Goal: Task Accomplishment & Management: Manage account settings

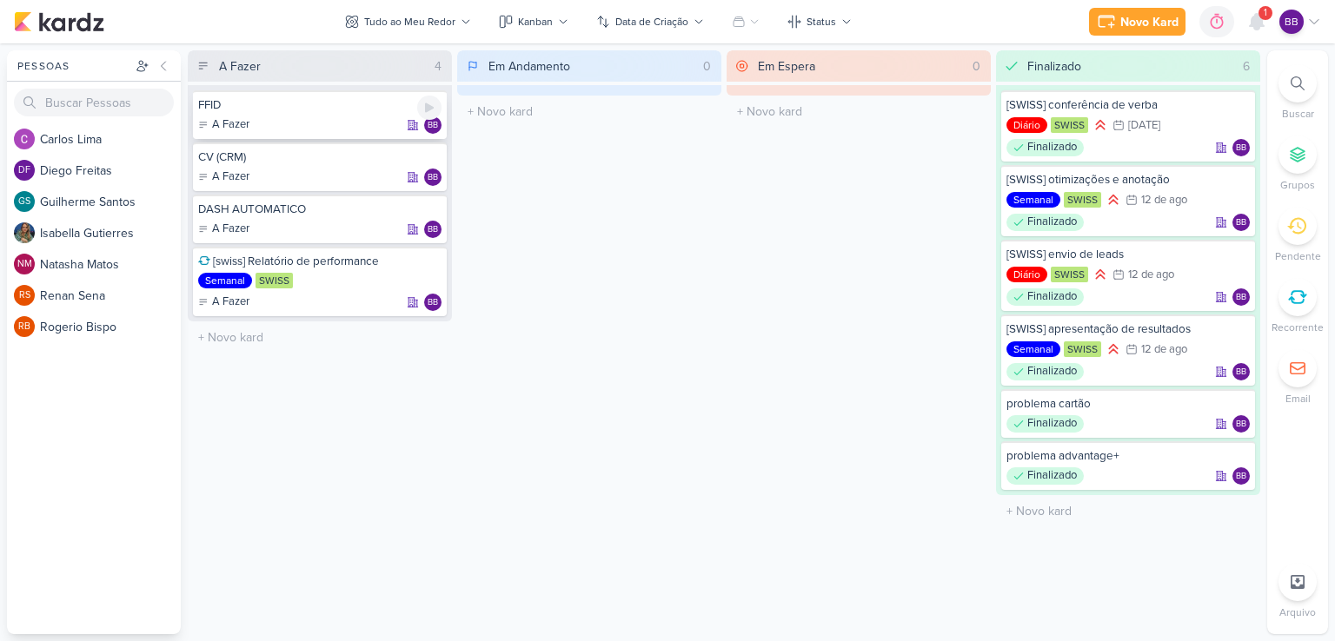
click at [326, 108] on div "FFID" at bounding box center [319, 105] width 243 height 16
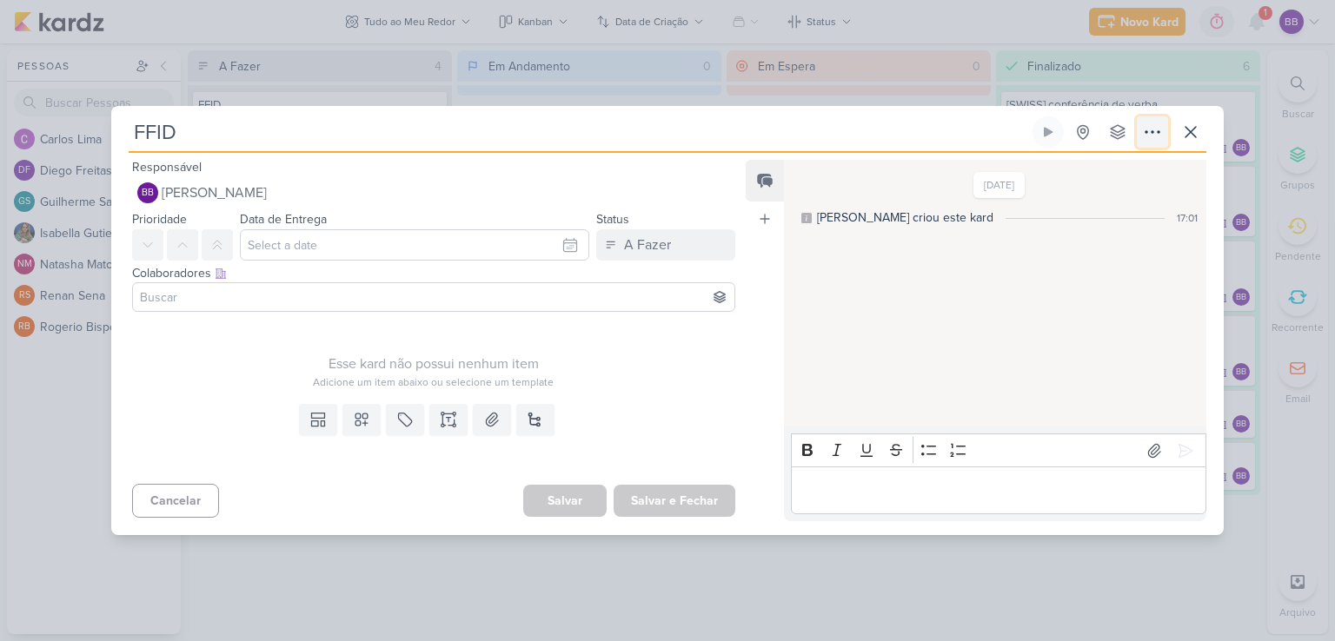
click at [1144, 132] on icon at bounding box center [1152, 132] width 21 height 21
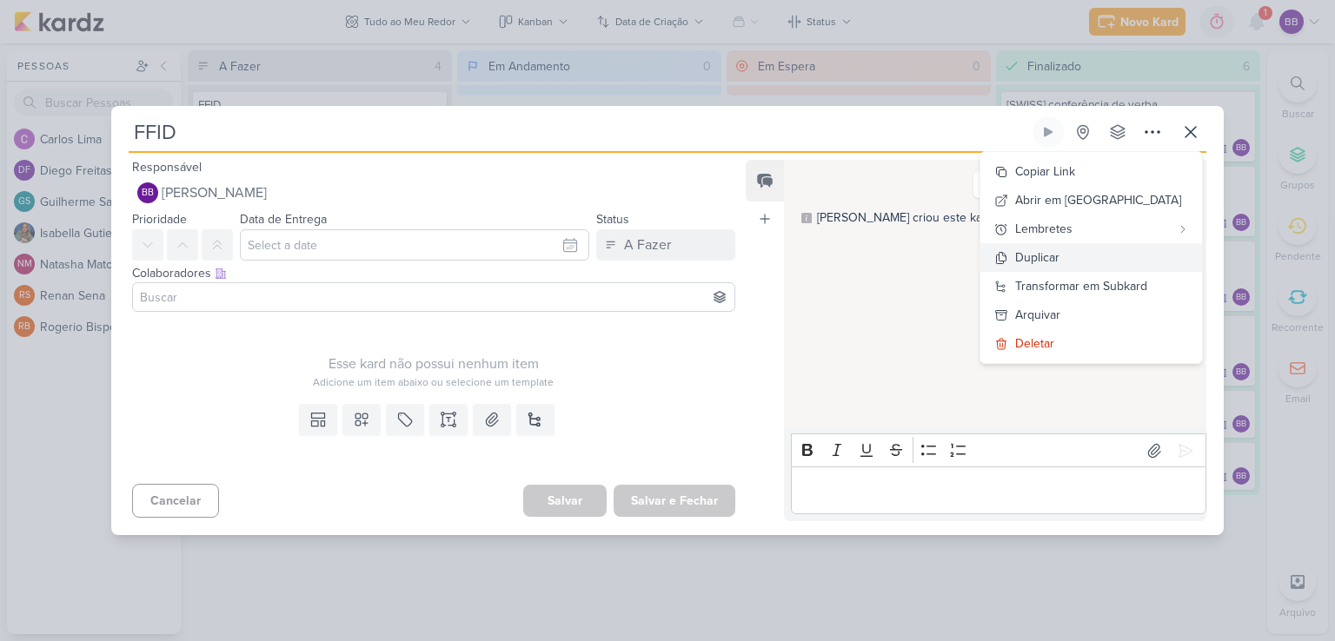
click at [1006, 256] on icon at bounding box center [1002, 257] width 10 height 11
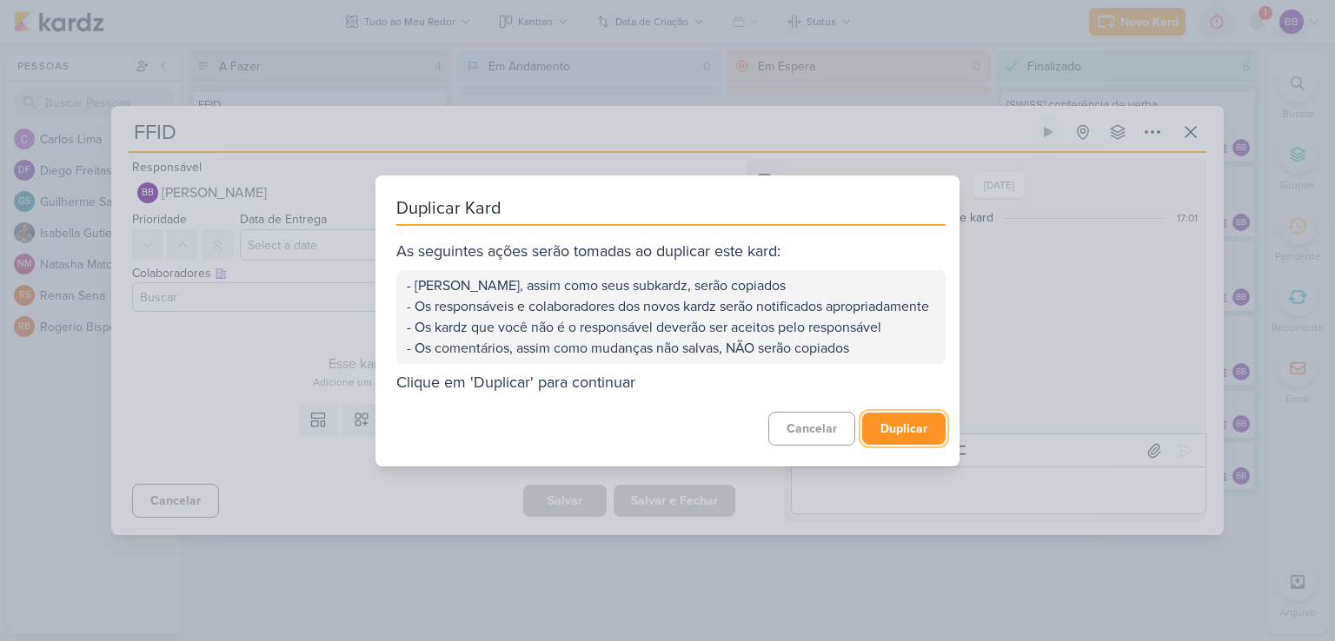
click at [893, 439] on button "Duplicar" at bounding box center [903, 429] width 83 height 32
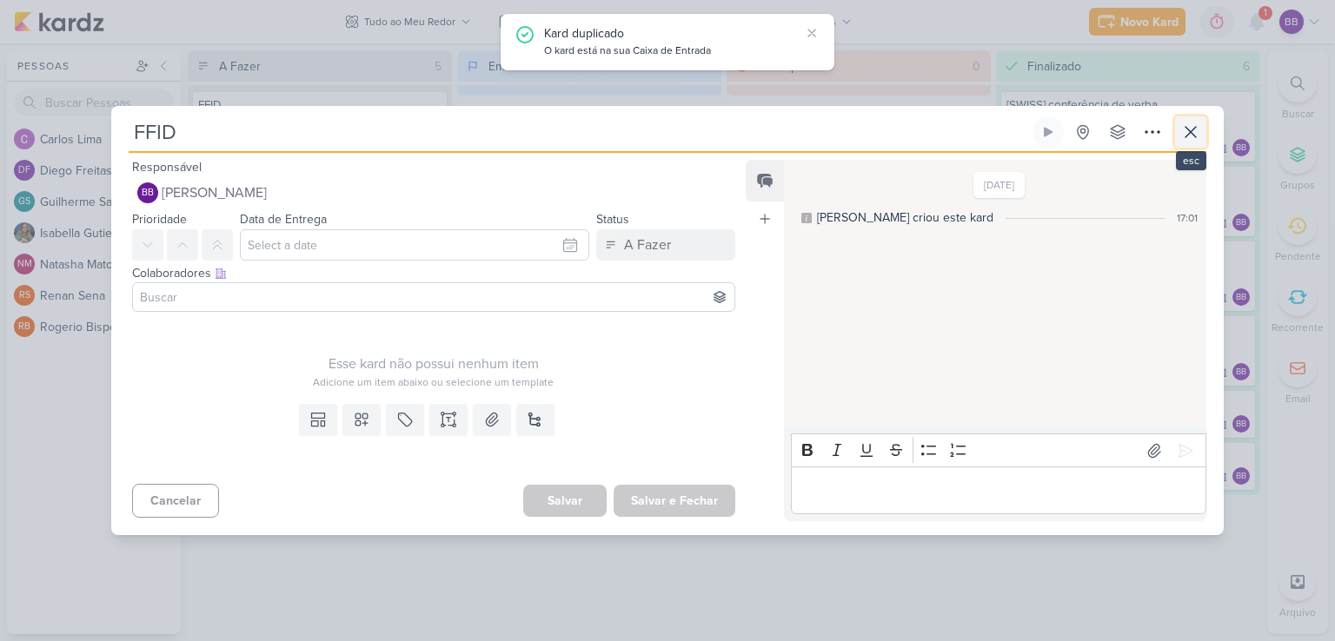
click at [1189, 141] on icon at bounding box center [1190, 132] width 21 height 21
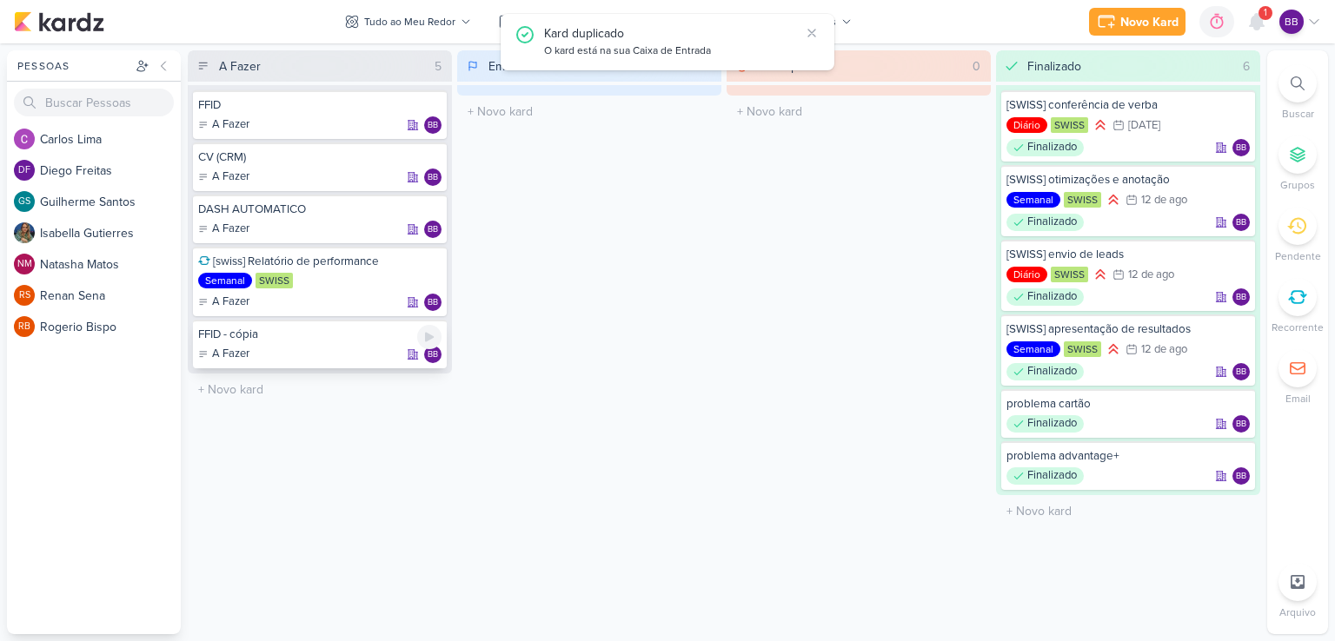
click at [330, 341] on div "FFID - cópia A Fazer bb" at bounding box center [320, 344] width 254 height 49
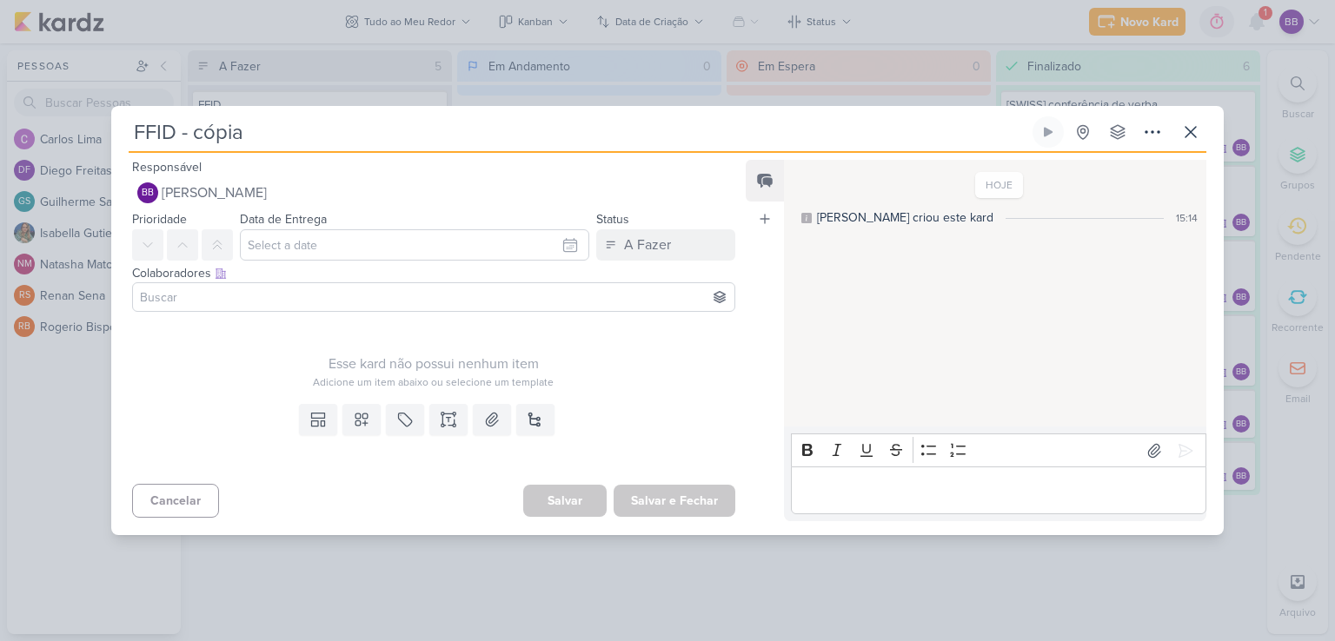
drag, startPoint x: 556, startPoint y: 120, endPoint x: 0, endPoint y: 103, distance: 556.4
click at [0, 103] on div "FFID - cópia Criado por mim" at bounding box center [667, 320] width 1335 height 641
type input "alt"
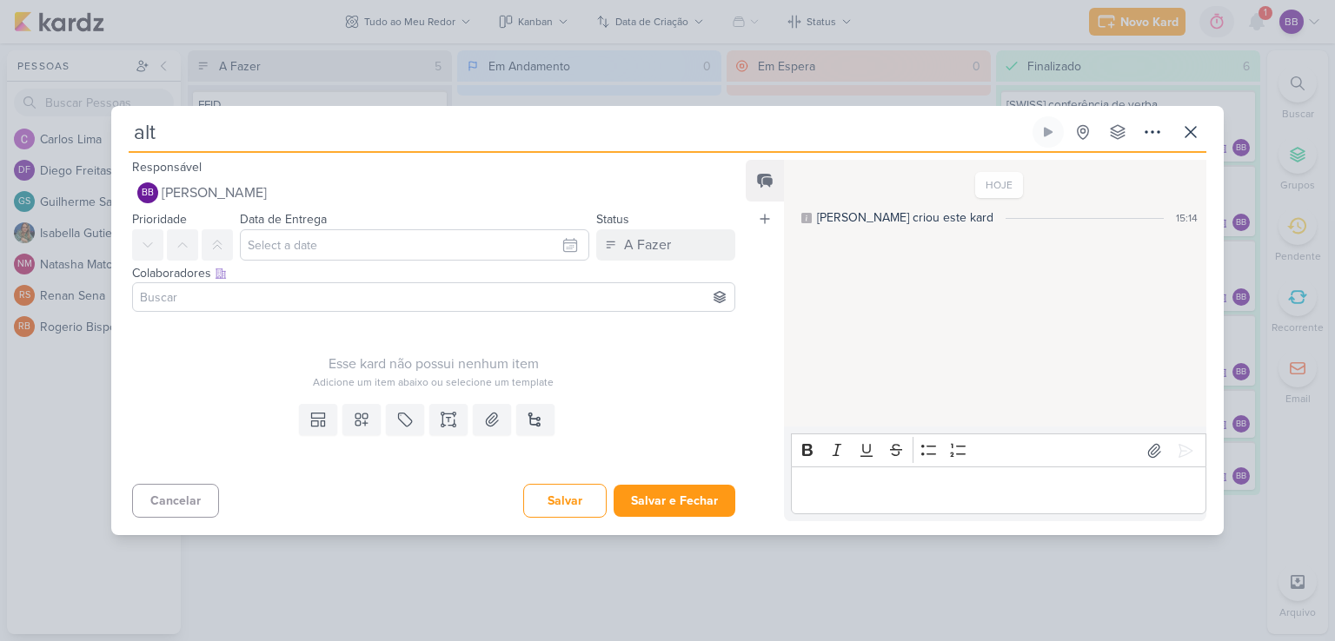
type input "alte"
type input "alteraç"
type input "alteração"
type input "alteração fo"
type input "alteração form"
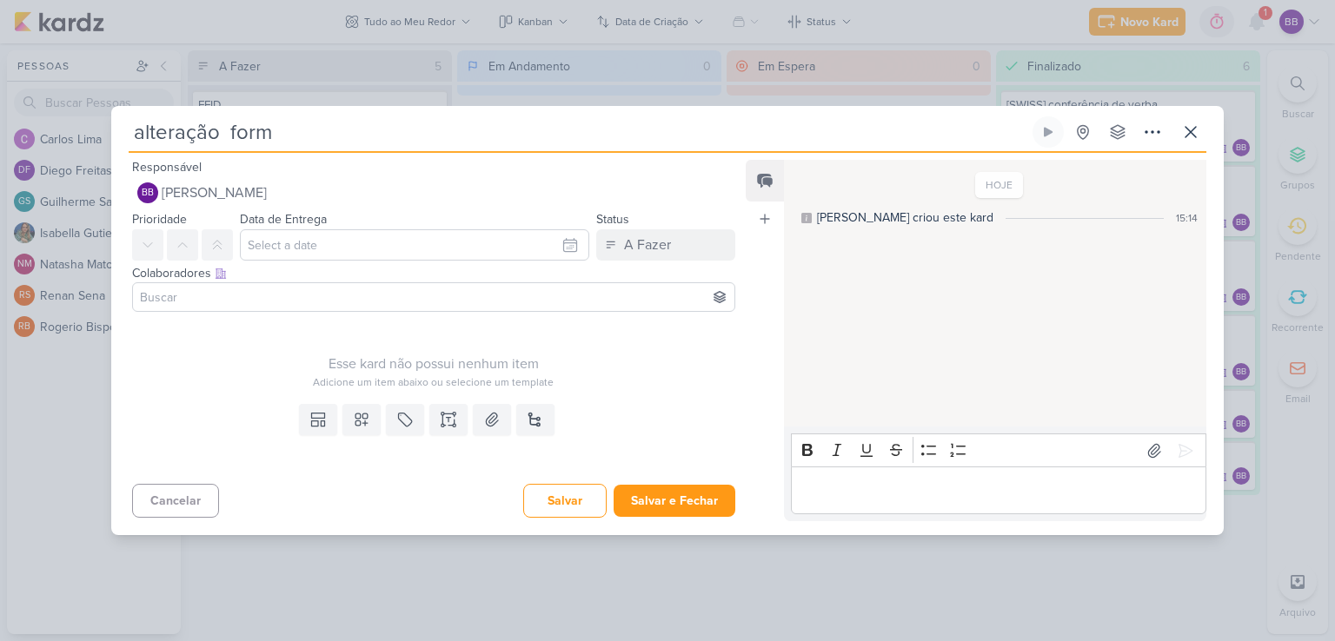
type input "alteração form"
click at [827, 505] on div "Editor editing area: main" at bounding box center [998, 491] width 415 height 48
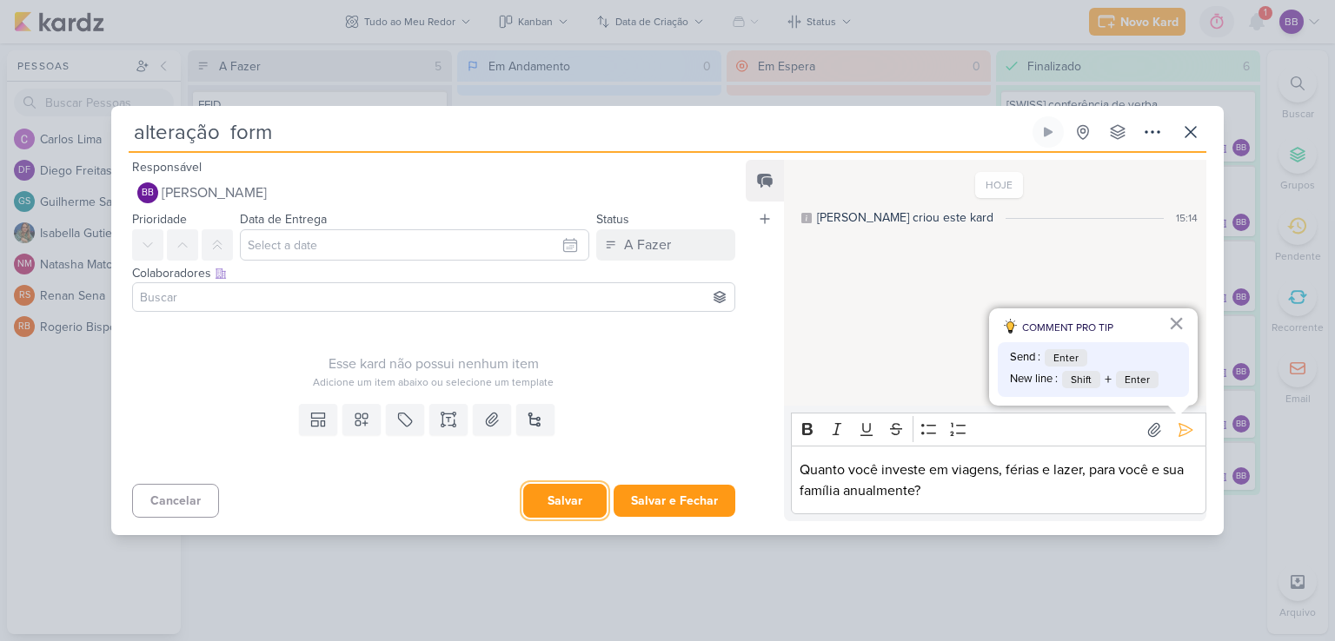
click at [561, 491] on button "Salvar" at bounding box center [564, 501] width 83 height 34
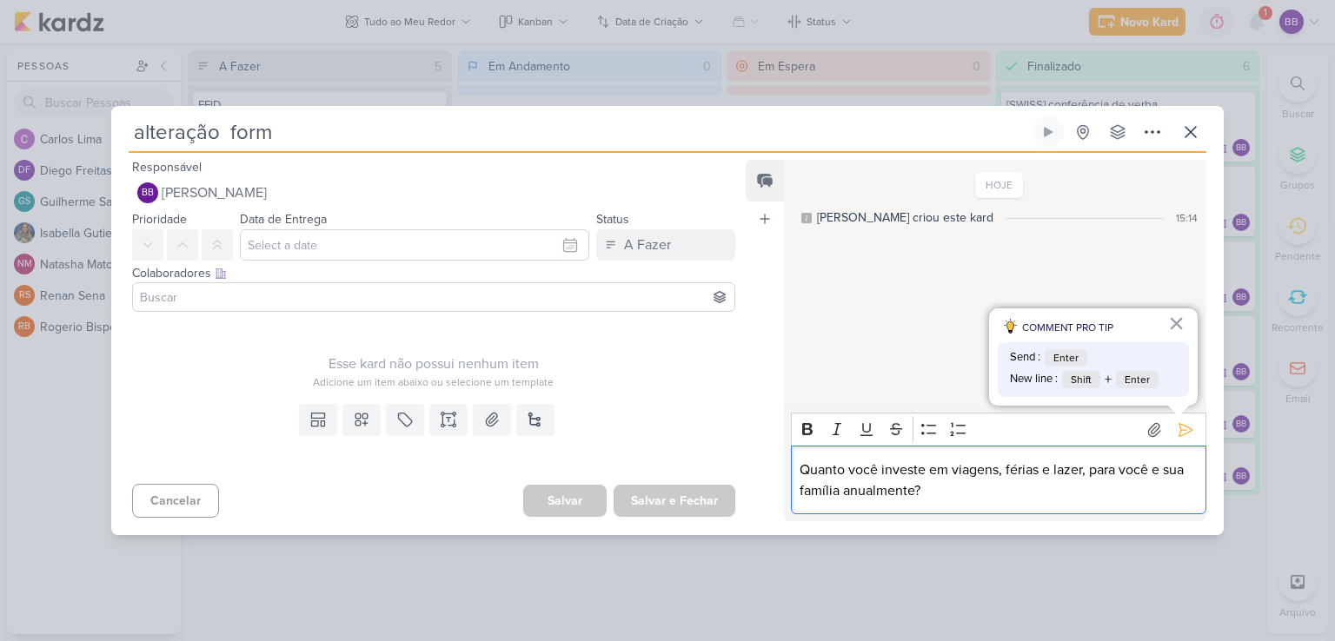
click at [876, 509] on div "Quanto você investe em viagens, férias e lazer, para você e sua família anualme…" at bounding box center [998, 480] width 415 height 69
click at [1007, 477] on p "Quanto você investe em viagens, férias e lazer, para você e sua família anualme…" at bounding box center [998, 481] width 397 height 42
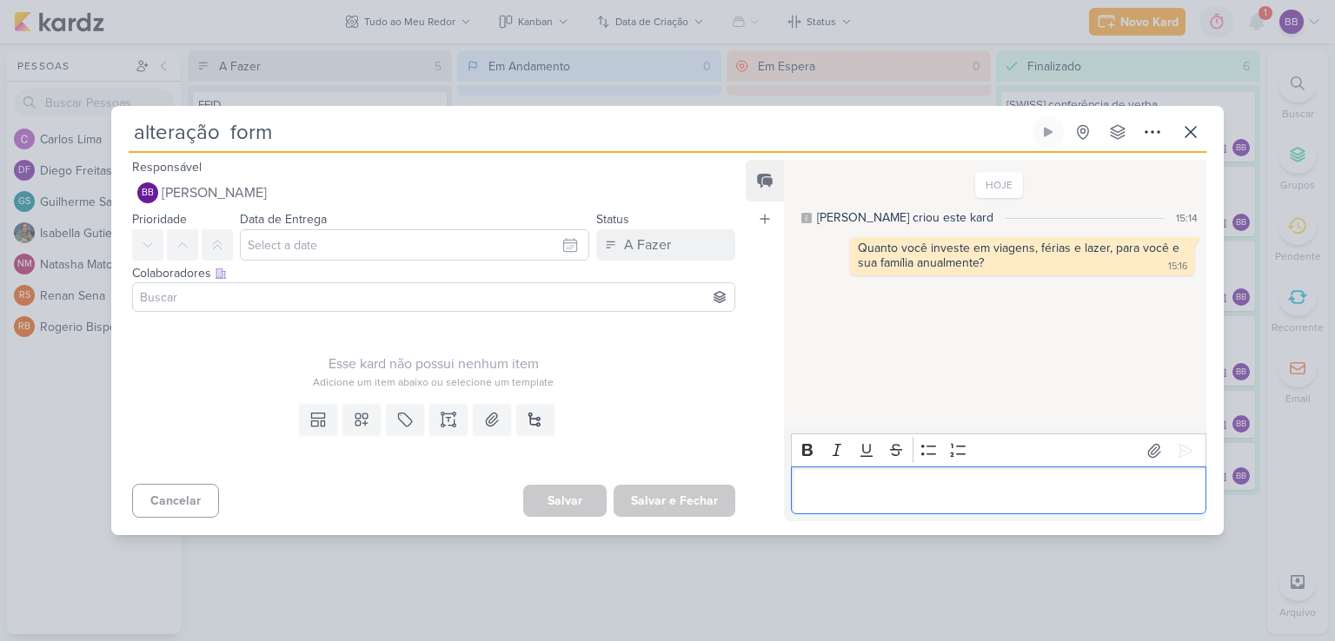
click at [954, 498] on p "Editor editing area: main" at bounding box center [998, 491] width 397 height 21
